Goal: Check status: Check status

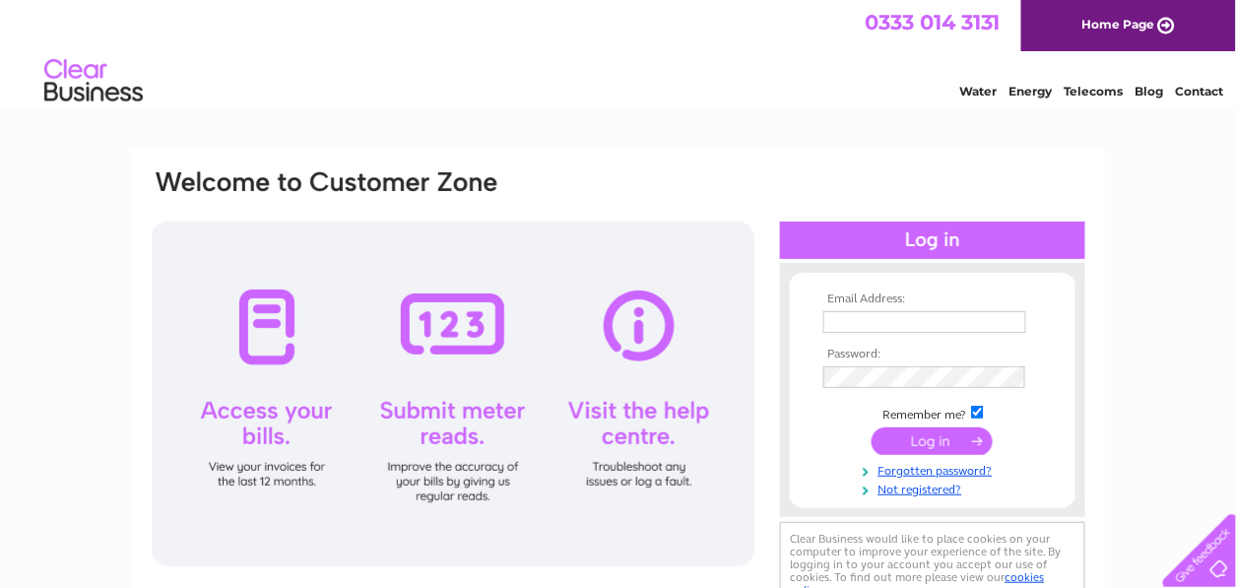
type input "lodge.farm.partnership@gmail.com"
click at [941, 446] on input "submit" at bounding box center [931, 441] width 121 height 28
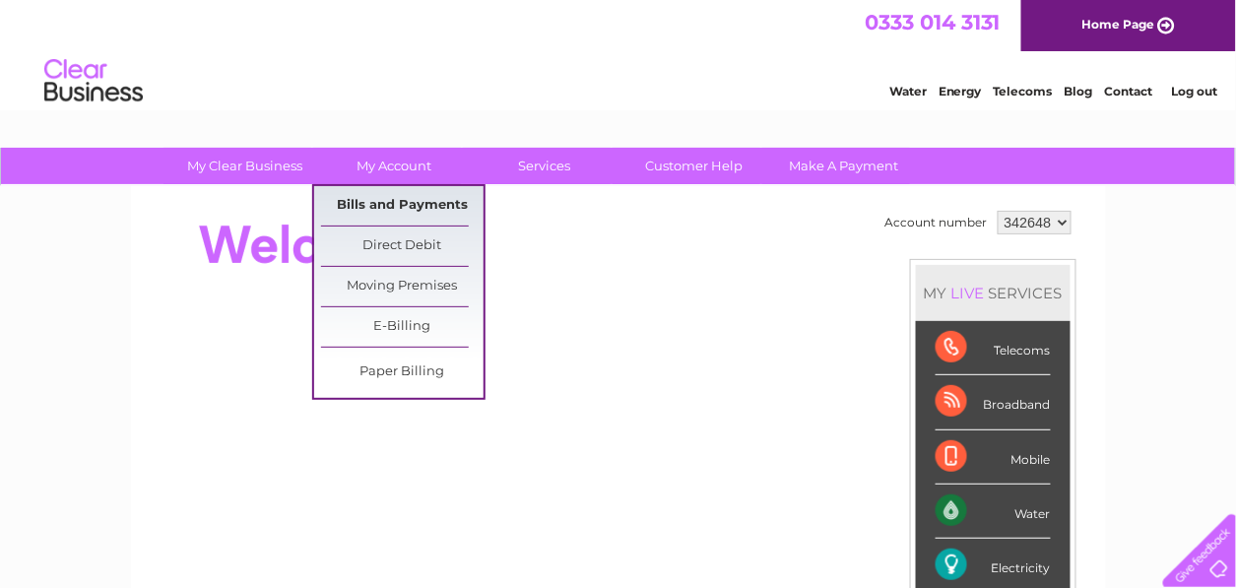
click at [413, 205] on link "Bills and Payments" at bounding box center [402, 205] width 162 height 39
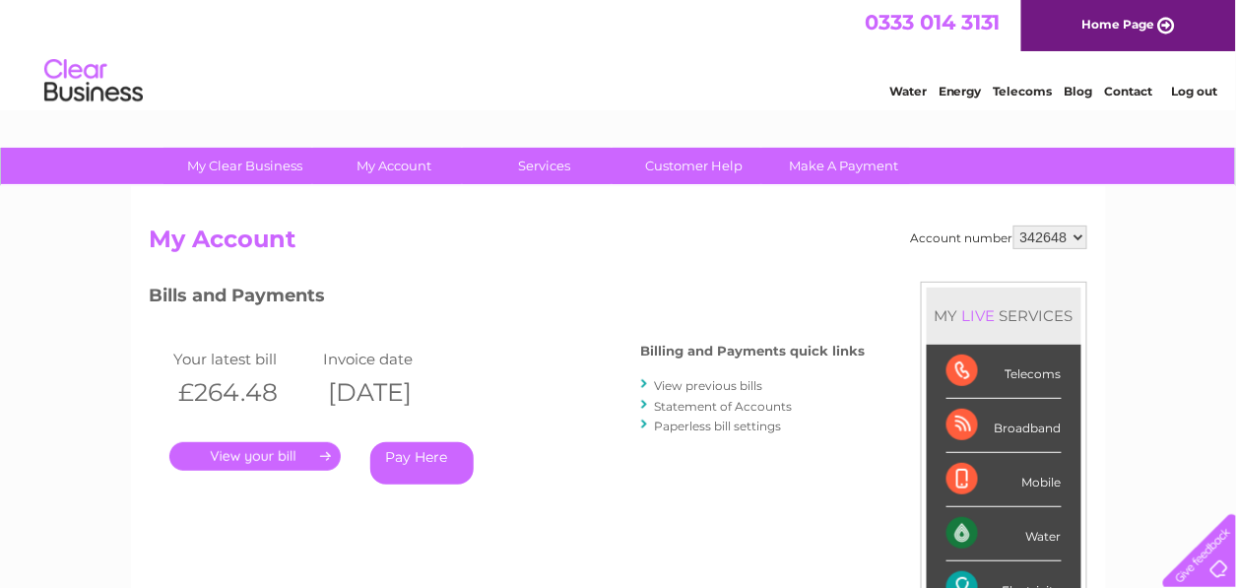
click at [312, 451] on link "." at bounding box center [254, 456] width 171 height 29
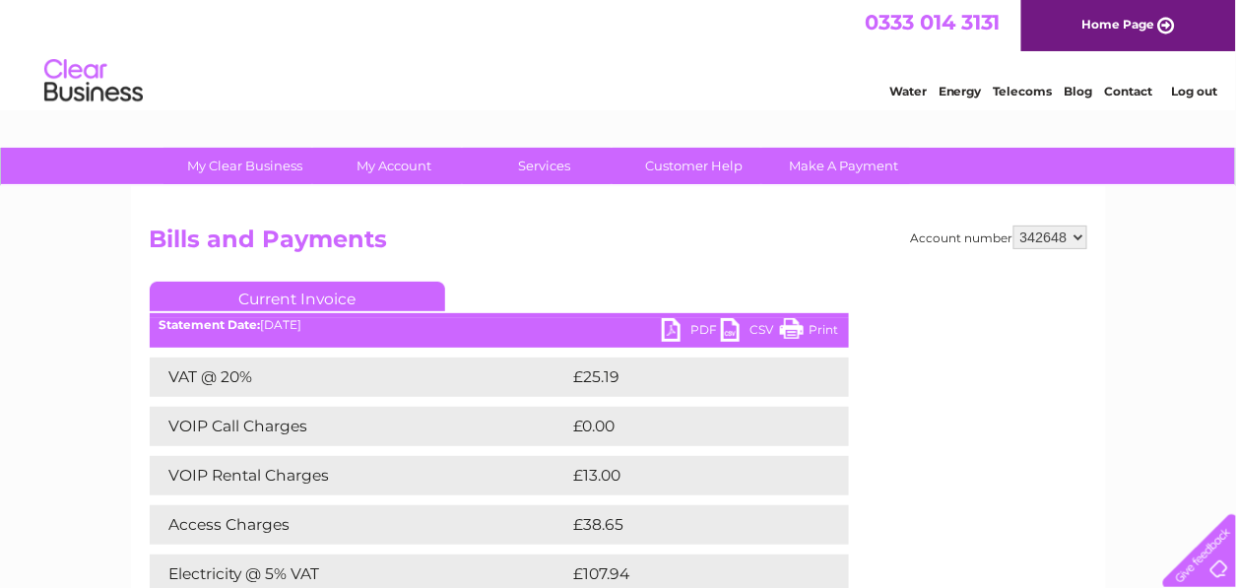
click at [799, 325] on link "Print" at bounding box center [809, 332] width 59 height 29
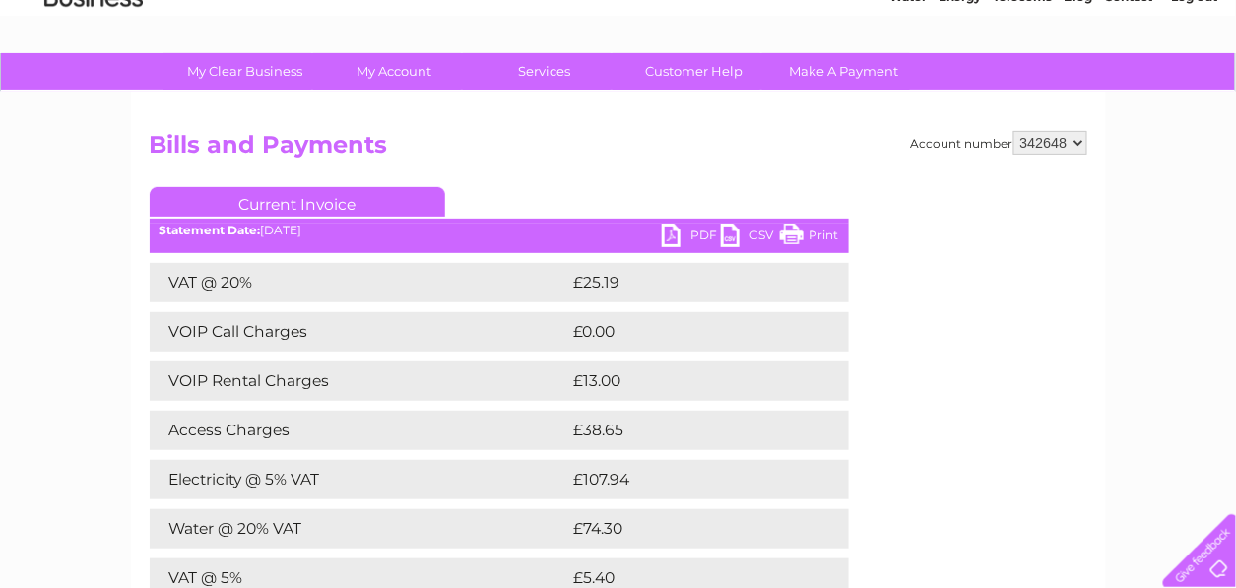
scroll to position [197, 0]
